Goal: Task Accomplishment & Management: Use online tool/utility

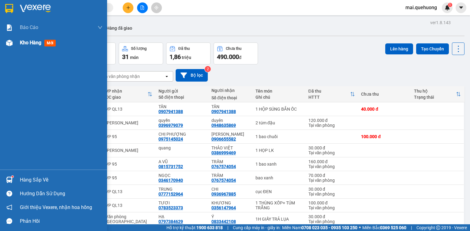
click at [20, 44] on span "Kho hàng" at bounding box center [30, 43] width 21 height 6
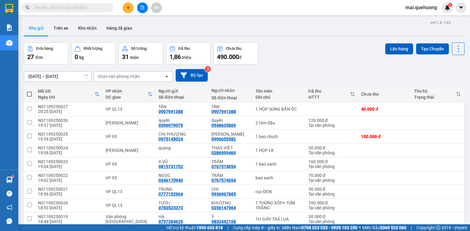
click at [30, 96] on span at bounding box center [29, 94] width 5 height 5
click at [29, 91] on input "checkbox" at bounding box center [29, 91] width 0 height 0
checkbox input "true"
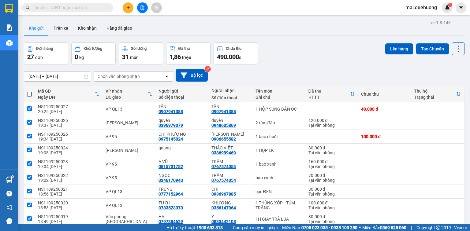
checkbox input "true"
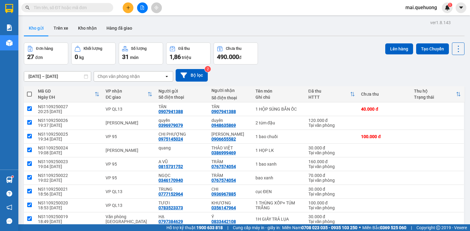
checkbox input "true"
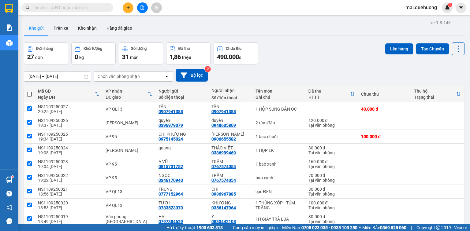
checkbox input "true"
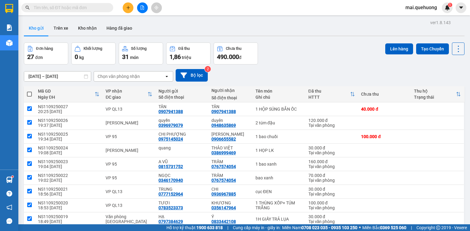
checkbox input "true"
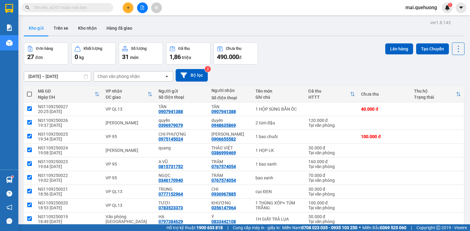
checkbox input "true"
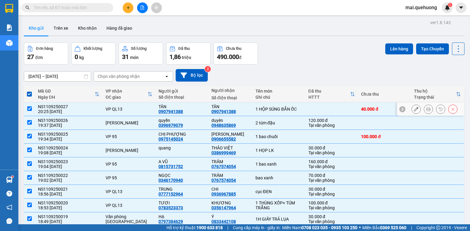
click at [30, 110] on input "checkbox" at bounding box center [29, 108] width 5 height 5
checkbox input "false"
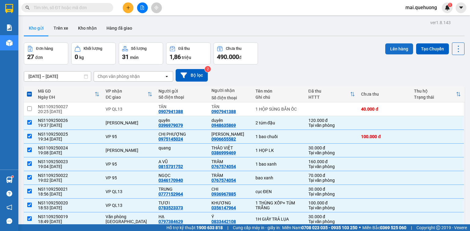
click at [390, 48] on button "Lên hàng" at bounding box center [399, 48] width 28 height 11
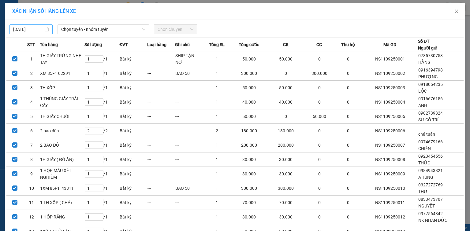
type input "[DATE]"
click at [21, 31] on input "[DATE]" at bounding box center [28, 29] width 30 height 7
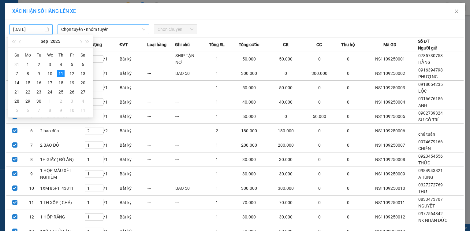
click at [83, 26] on span "Chọn tuyến - nhóm tuyến" at bounding box center [103, 29] width 84 height 9
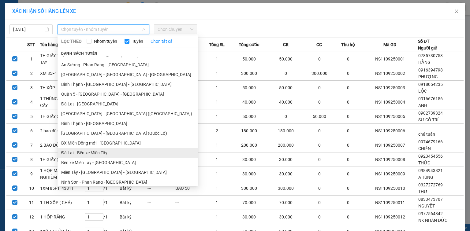
scroll to position [108, 0]
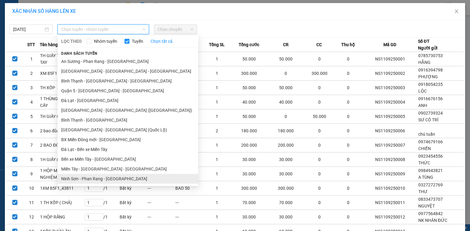
click at [102, 182] on li "Ninh Sơn - Phan Rang - [GEOGRAPHIC_DATA]" at bounding box center [128, 179] width 141 height 10
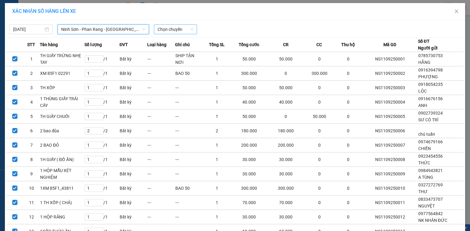
click at [166, 30] on span "Chọn chuyến" at bounding box center [176, 29] width 36 height 9
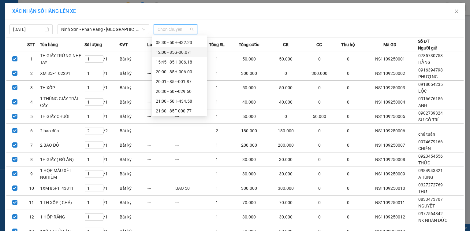
scroll to position [59, 0]
click at [183, 110] on div "23:00 - 85F-001.60" at bounding box center [180, 110] width 48 height 7
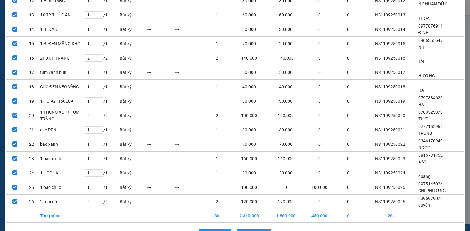
scroll to position [238, 0]
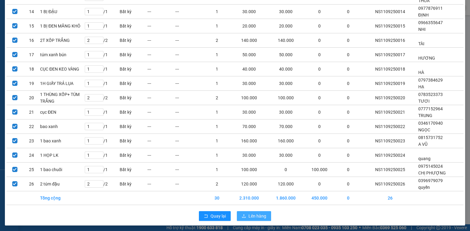
click at [256, 216] on span "Lên hàng" at bounding box center [257, 216] width 18 height 7
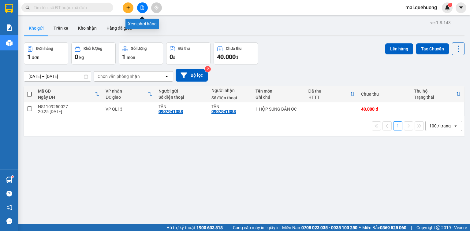
click at [145, 7] on button at bounding box center [142, 7] width 11 height 11
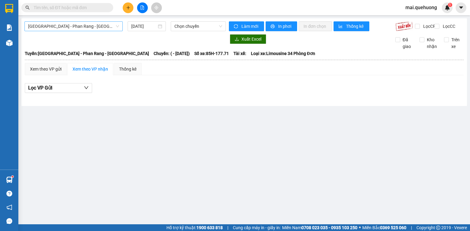
click at [84, 25] on span "[GEOGRAPHIC_DATA] - Phan Rang - [GEOGRAPHIC_DATA]" at bounding box center [73, 26] width 91 height 9
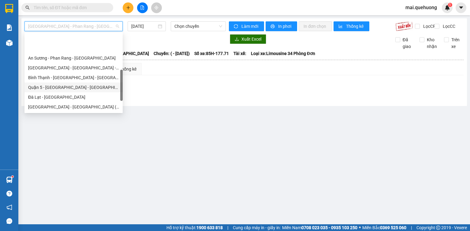
scroll to position [166, 0]
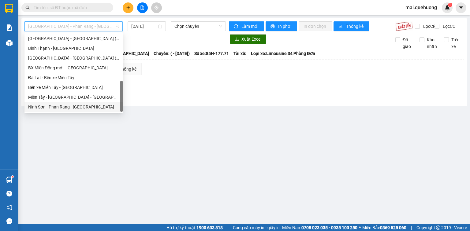
click at [89, 106] on div "Ninh Sơn - Phan Rang - [GEOGRAPHIC_DATA]" at bounding box center [73, 107] width 91 height 7
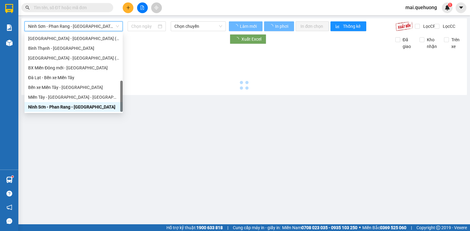
type input "[DATE]"
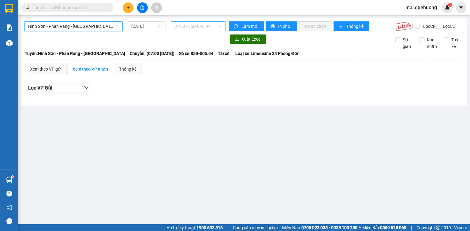
click at [203, 26] on span "07:00 - 85B-005.94" at bounding box center [198, 26] width 48 height 9
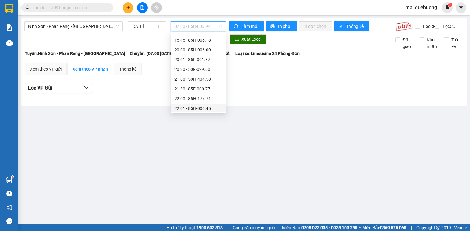
scroll to position [59, 0]
click at [210, 107] on div "23:00 - 85F-001.60" at bounding box center [198, 107] width 48 height 7
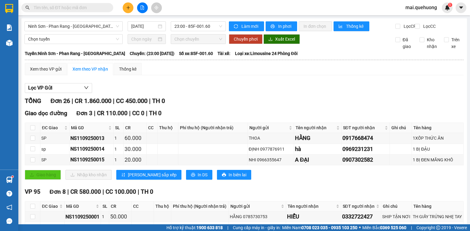
click at [82, 73] on div "Xem theo VP nhận" at bounding box center [90, 69] width 35 height 7
click at [56, 73] on div "Xem theo VP gửi" at bounding box center [46, 69] width 32 height 7
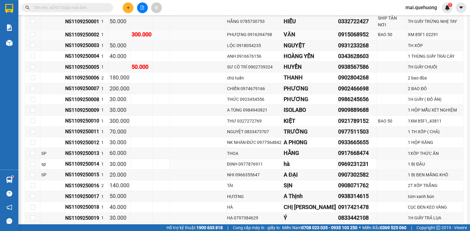
scroll to position [77, 0]
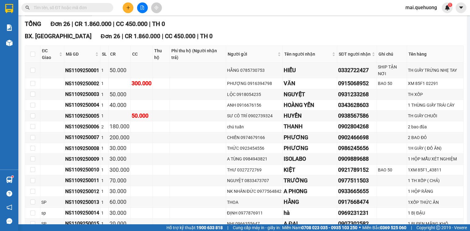
click at [89, 8] on input "text" at bounding box center [70, 7] width 72 height 7
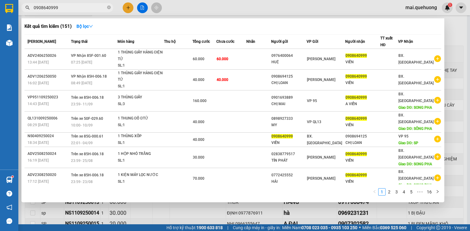
type input "0908640999"
click at [457, 30] on div at bounding box center [235, 115] width 470 height 231
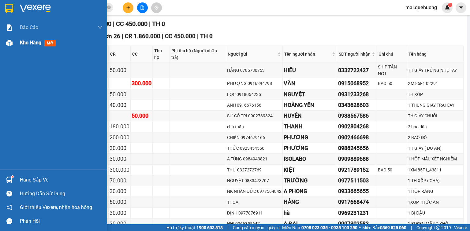
click at [21, 43] on span "Kho hàng" at bounding box center [30, 43] width 21 height 6
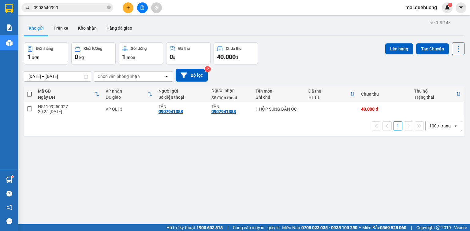
click at [142, 5] on button at bounding box center [142, 7] width 11 height 11
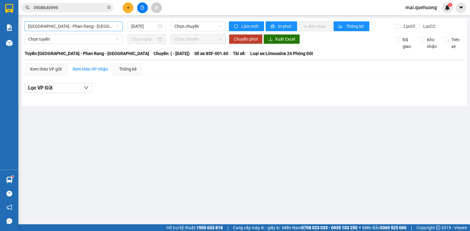
click at [106, 28] on span "[GEOGRAPHIC_DATA] - Phan Rang - [GEOGRAPHIC_DATA]" at bounding box center [73, 26] width 91 height 9
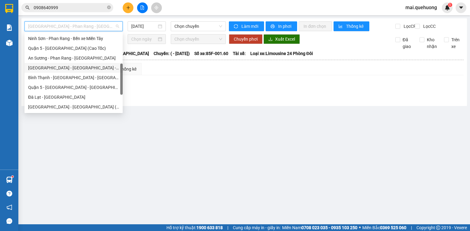
scroll to position [166, 0]
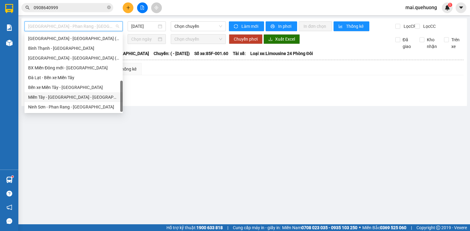
click at [82, 98] on div "Miền Tây - [GEOGRAPHIC_DATA] - [GEOGRAPHIC_DATA]" at bounding box center [73, 97] width 91 height 7
type input "[DATE]"
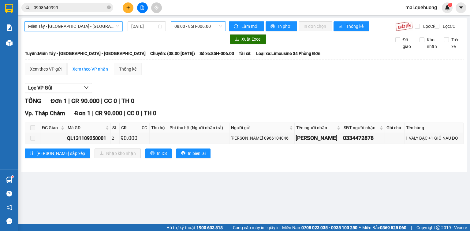
click at [204, 22] on span "08:00 - 85H-006.00" at bounding box center [198, 26] width 48 height 9
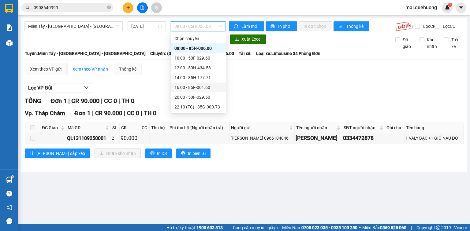
click at [203, 87] on div "16:00 - 85F-001.60" at bounding box center [198, 87] width 48 height 7
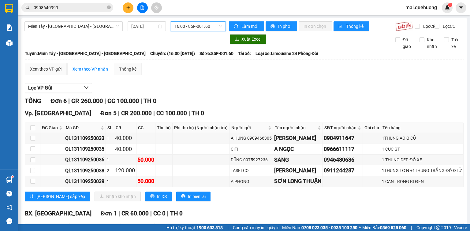
click at [198, 27] on span "16:00 - 85F-001.60" at bounding box center [198, 26] width 48 height 9
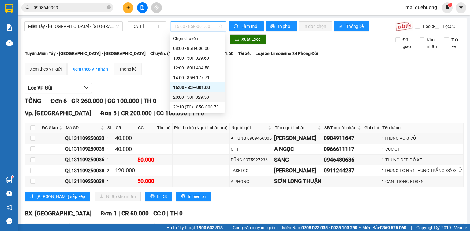
click at [203, 98] on div "20:00 - 50F-029.50" at bounding box center [197, 97] width 48 height 7
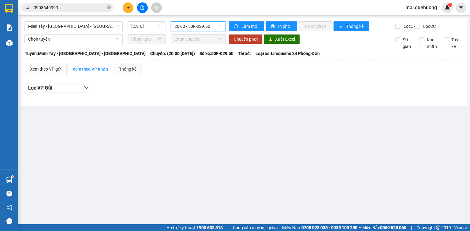
click at [209, 26] on span "20:00 - 50F-029.50" at bounding box center [198, 26] width 48 height 9
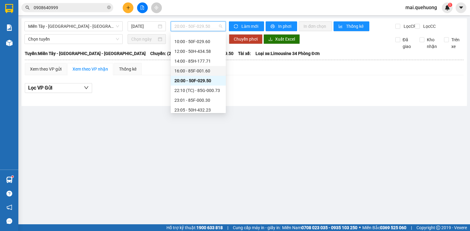
scroll to position [24, 0]
click at [209, 81] on div "22:10 (TC) - 85G-000.73" at bounding box center [198, 82] width 48 height 7
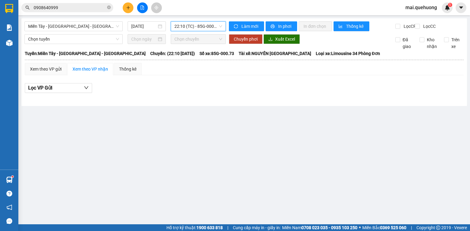
click at [208, 29] on span "22:10 (TC) - 85G-000.73" at bounding box center [198, 26] width 48 height 9
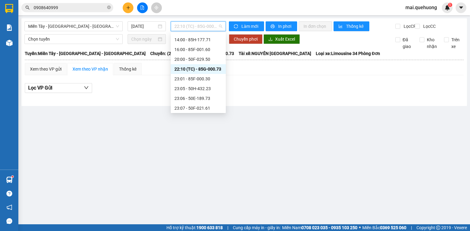
scroll to position [49, 0]
click at [201, 69] on div "23:01 - 85F-000.30" at bounding box center [198, 68] width 48 height 7
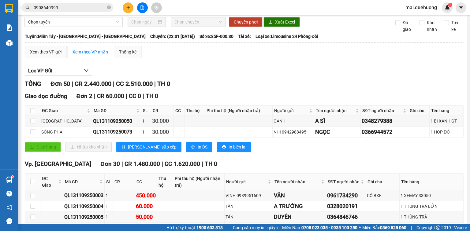
scroll to position [24, 0]
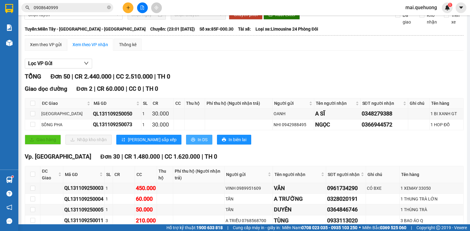
click at [198, 143] on span "In DS" at bounding box center [203, 139] width 10 height 7
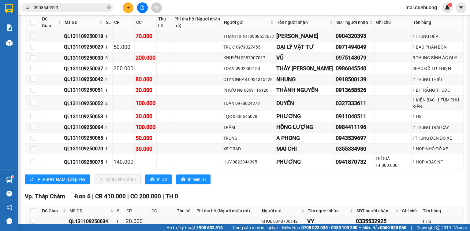
scroll to position [637, 0]
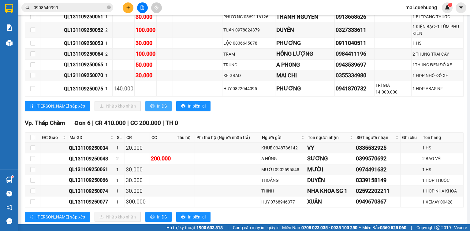
click at [157, 108] on span "In DS" at bounding box center [162, 106] width 10 height 7
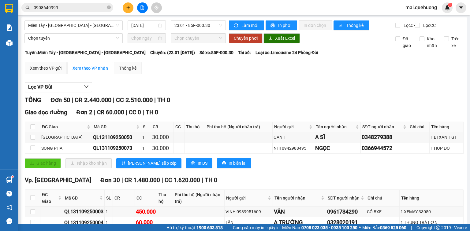
scroll to position [0, 0]
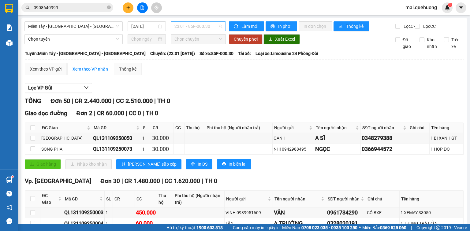
click at [216, 25] on span "23:01 - 85F-000.30" at bounding box center [198, 26] width 48 height 9
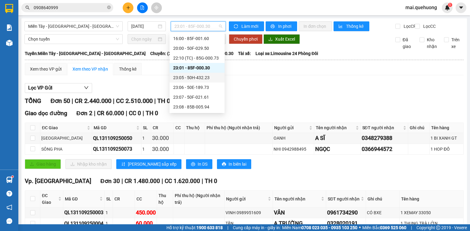
click at [207, 79] on div "23:05 - 50H-432.23" at bounding box center [197, 77] width 48 height 7
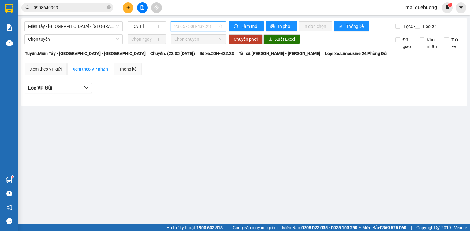
click at [204, 26] on span "23:05 - 50H-432.23" at bounding box center [198, 26] width 48 height 9
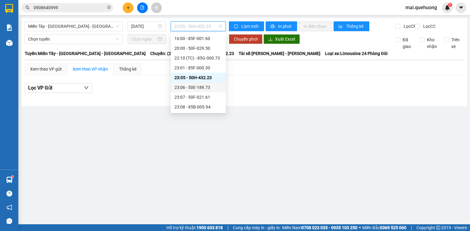
click at [201, 87] on div "23:06 - 50E-189.73" at bounding box center [198, 87] width 48 height 7
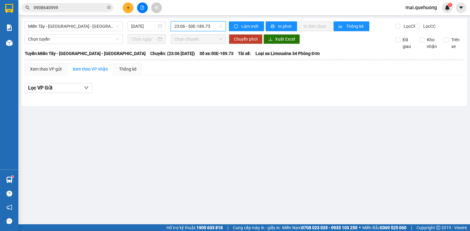
click at [203, 28] on span "23:06 - 50E-189.73" at bounding box center [198, 26] width 48 height 9
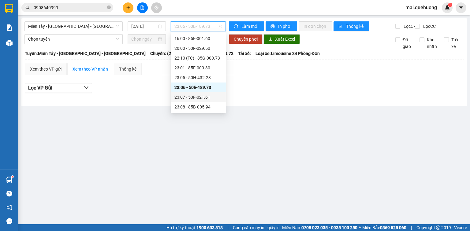
click at [203, 96] on div "23:07 - 50F-021.61" at bounding box center [198, 97] width 48 height 7
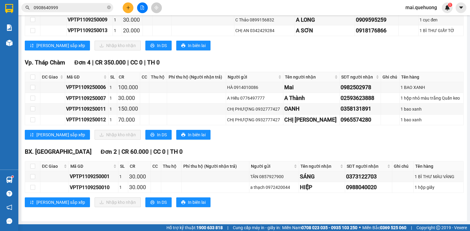
scroll to position [222, 0]
click at [157, 204] on span "In DS" at bounding box center [162, 202] width 10 height 7
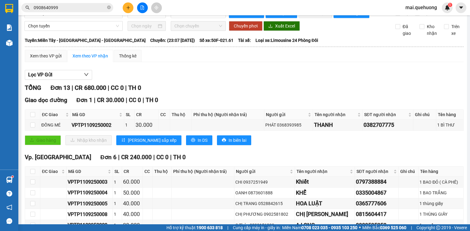
scroll to position [0, 0]
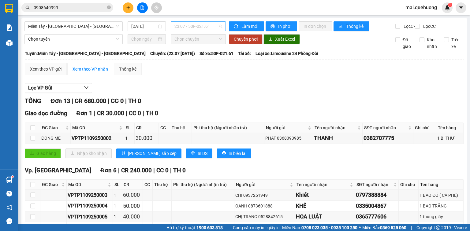
click at [208, 28] on span "23:07 - 50F-021.61" at bounding box center [198, 26] width 48 height 9
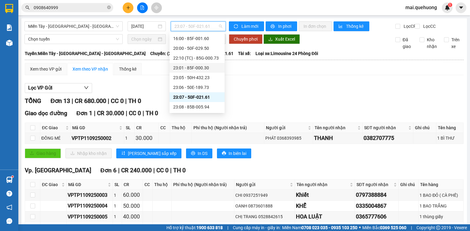
scroll to position [59, 0]
click at [202, 97] on div "23:08 - 85B-005.94" at bounding box center [197, 97] width 48 height 7
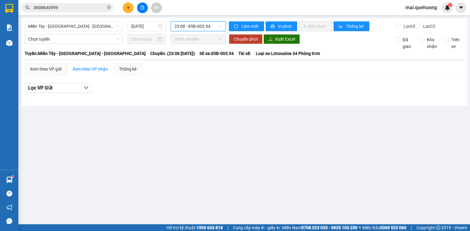
click at [200, 28] on span "23:08 - 85B-005.94" at bounding box center [198, 26] width 48 height 9
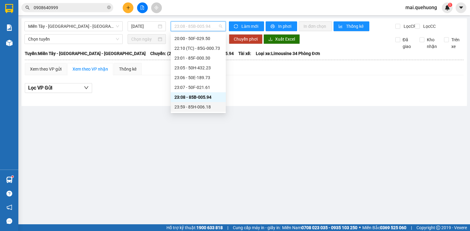
click at [200, 108] on div "23:59 - 85H-006.18" at bounding box center [198, 107] width 48 height 7
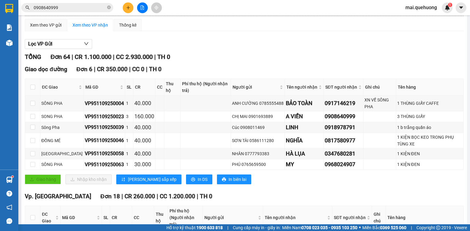
scroll to position [73, 0]
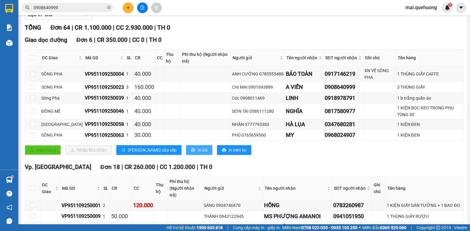
click at [198, 154] on span "In DS" at bounding box center [203, 150] width 10 height 7
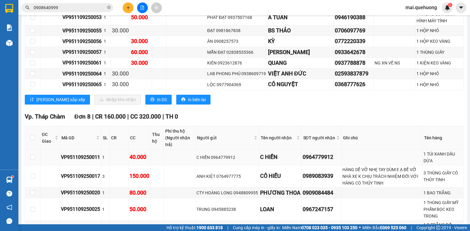
scroll to position [808, 0]
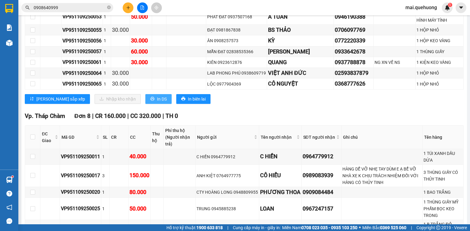
click at [157, 98] on span "In DS" at bounding box center [162, 99] width 10 height 7
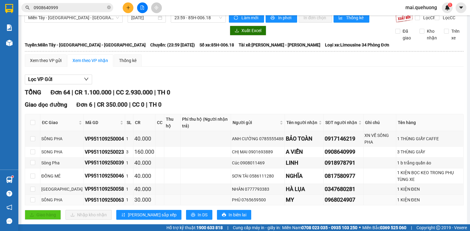
scroll to position [0, 0]
